Goal: Navigation & Orientation: Find specific page/section

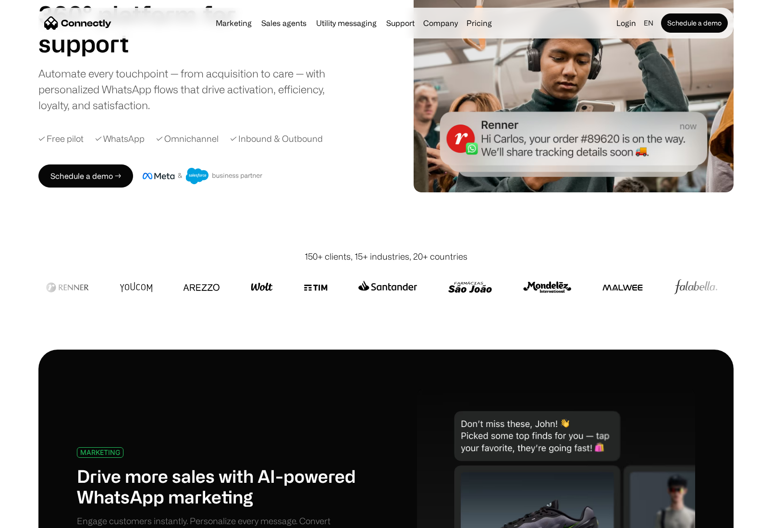
scroll to position [139, 0]
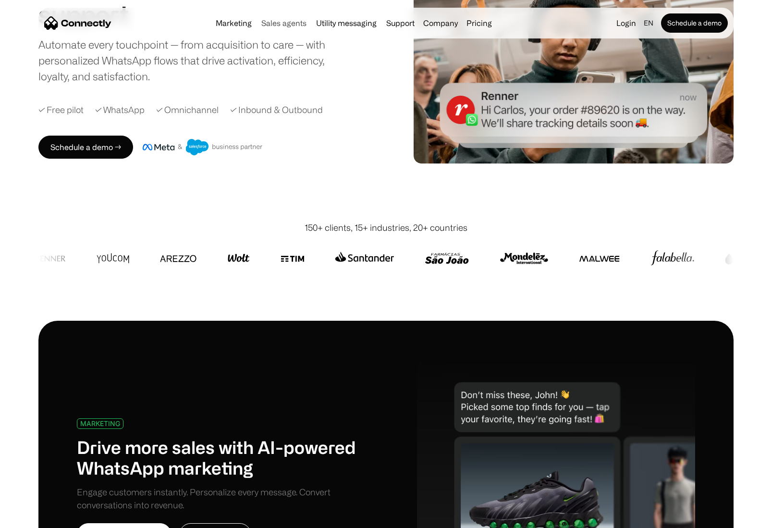
click at [291, 22] on link "Sales agents" at bounding box center [284, 23] width 53 height 8
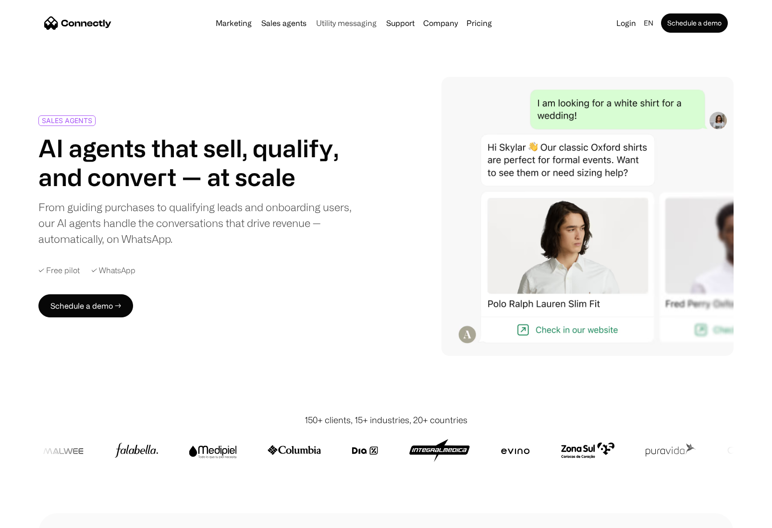
click at [364, 24] on link "Utility messaging" at bounding box center [346, 23] width 68 height 8
